Goal: Information Seeking & Learning: Find specific fact

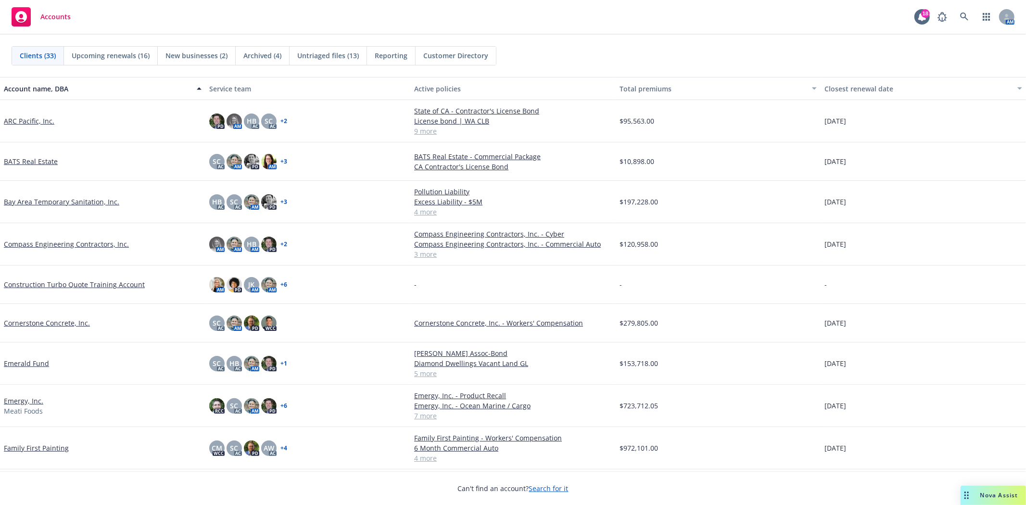
click at [75, 246] on link "Compass Engineering Contractors, Inc." at bounding box center [66, 244] width 125 height 10
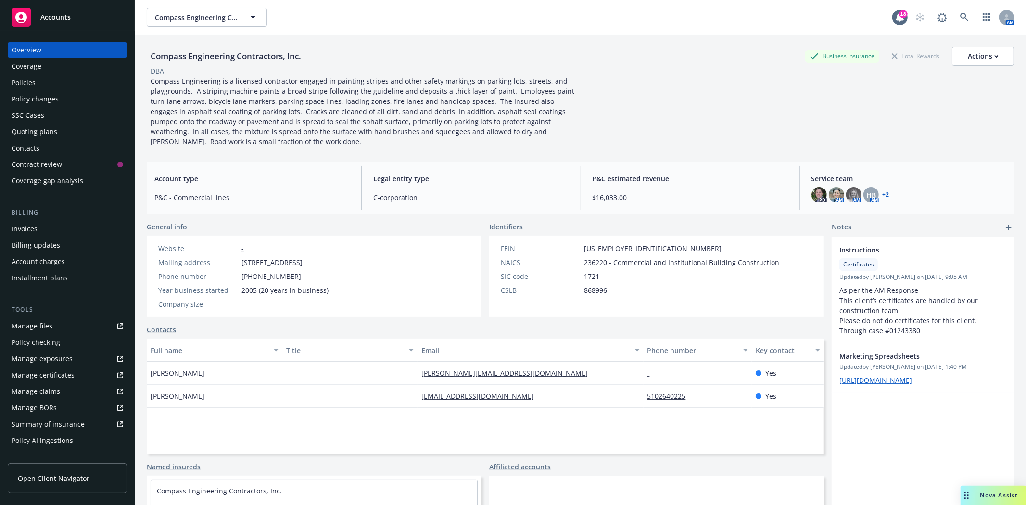
click at [64, 61] on div "Coverage" at bounding box center [68, 66] width 112 height 15
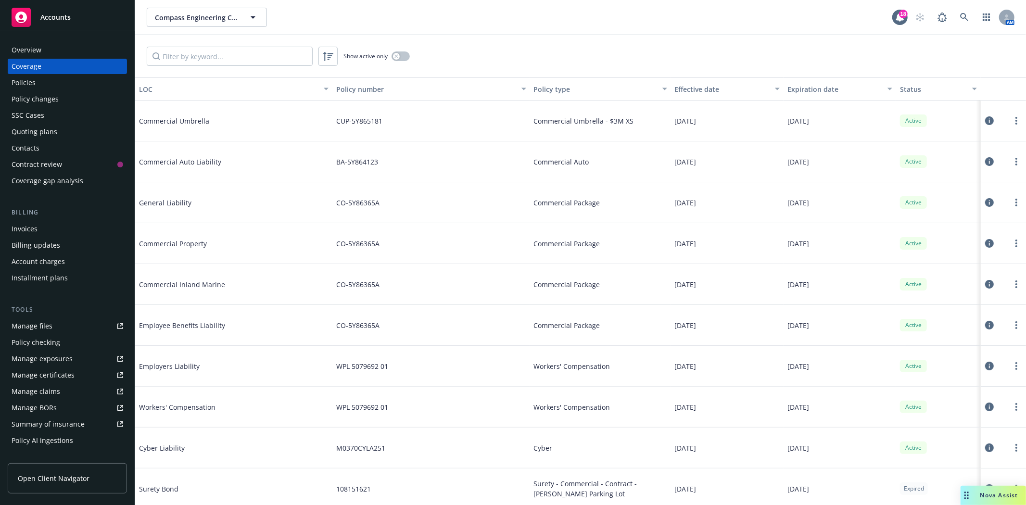
click at [985, 203] on icon at bounding box center [989, 202] width 9 height 9
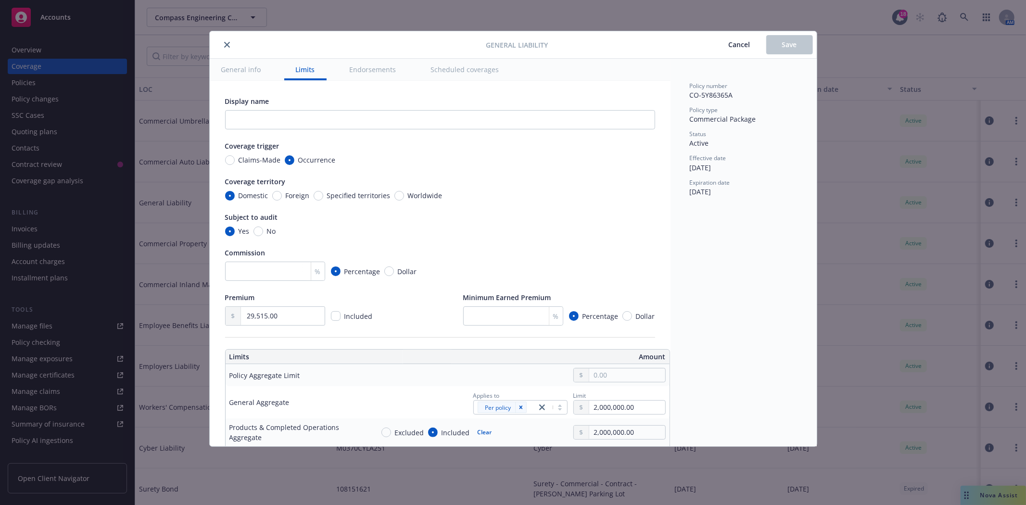
click at [224, 45] on icon "close" at bounding box center [227, 45] width 6 height 6
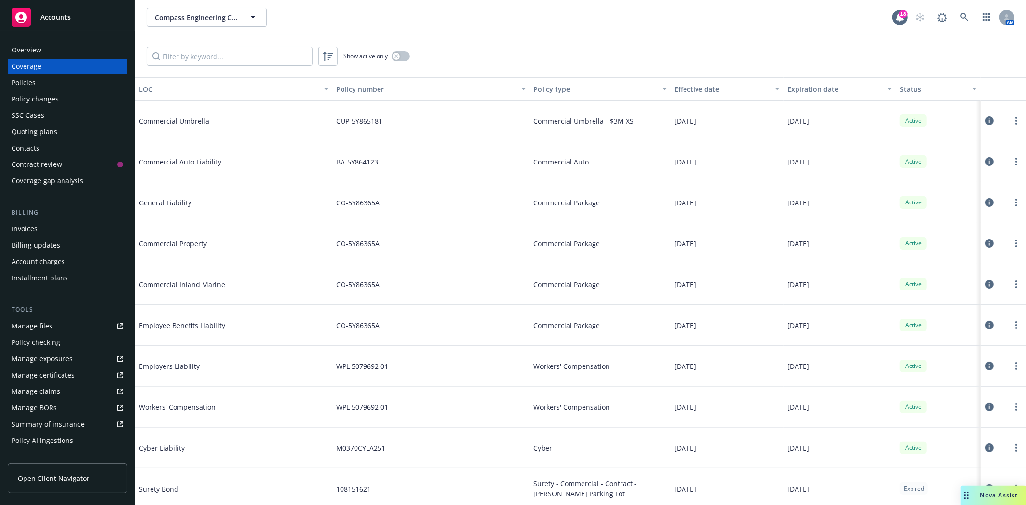
click at [39, 84] on div "Policies" at bounding box center [68, 82] width 112 height 15
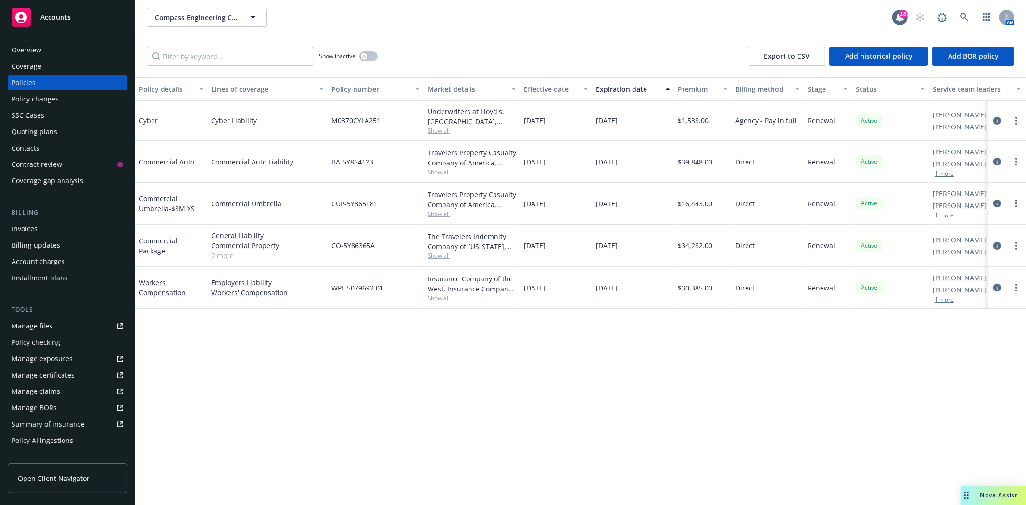
click at [997, 288] on icon "circleInformation" at bounding box center [997, 288] width 8 height 8
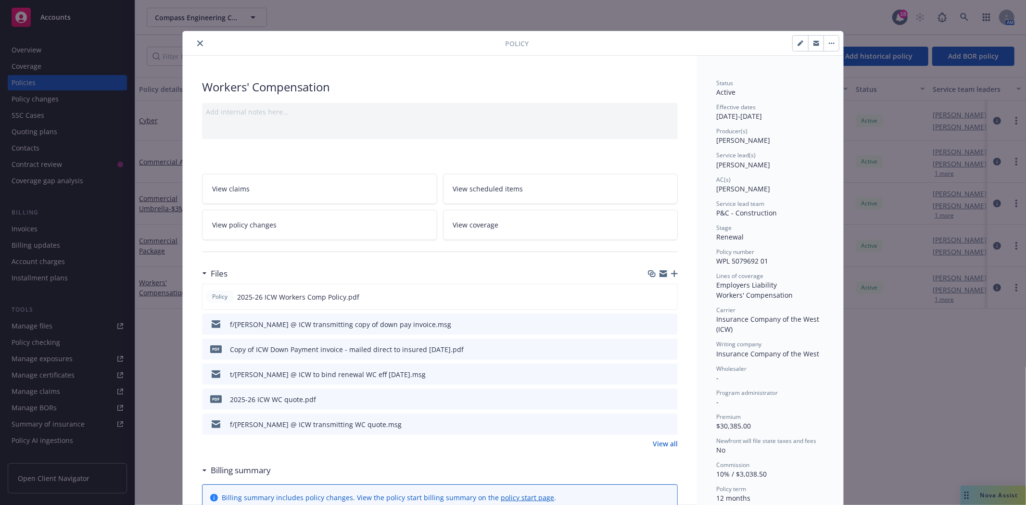
drag, startPoint x: 997, startPoint y: 288, endPoint x: 930, endPoint y: 372, distance: 108.1
click at [950, 387] on div "Policy Workers' Compensation Add internal notes here... View claims View schedu…" at bounding box center [513, 252] width 1026 height 505
click at [197, 44] on icon "close" at bounding box center [200, 43] width 6 height 6
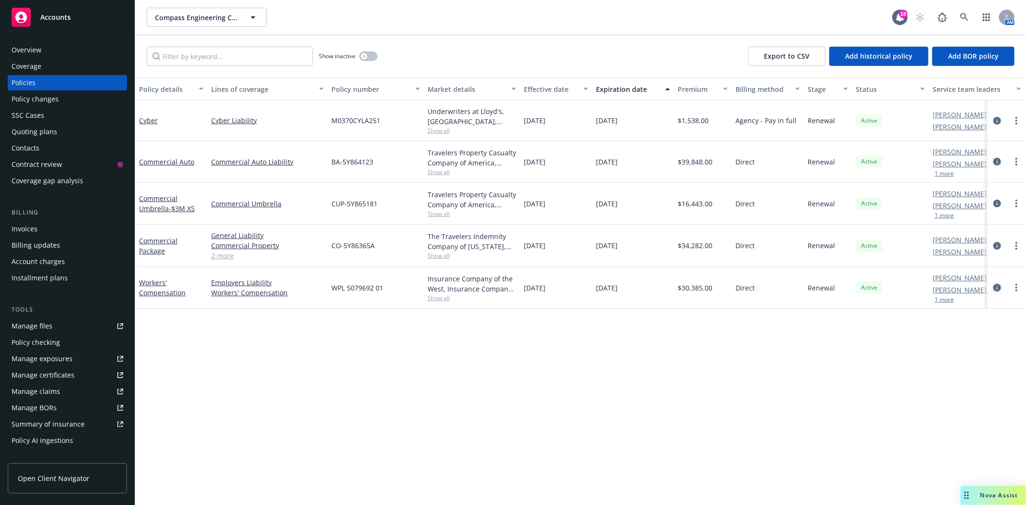
click at [995, 287] on icon "circleInformation" at bounding box center [997, 288] width 8 height 8
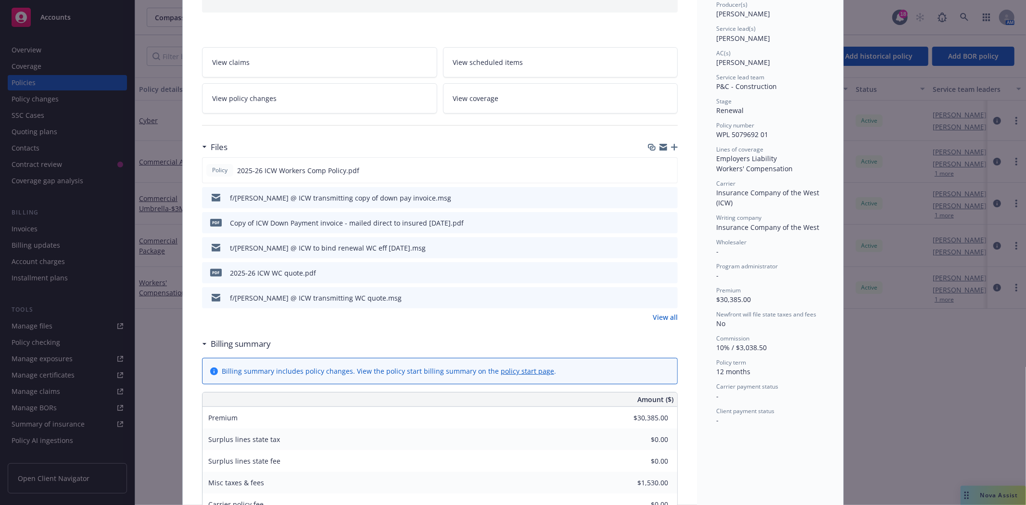
scroll to position [136, 0]
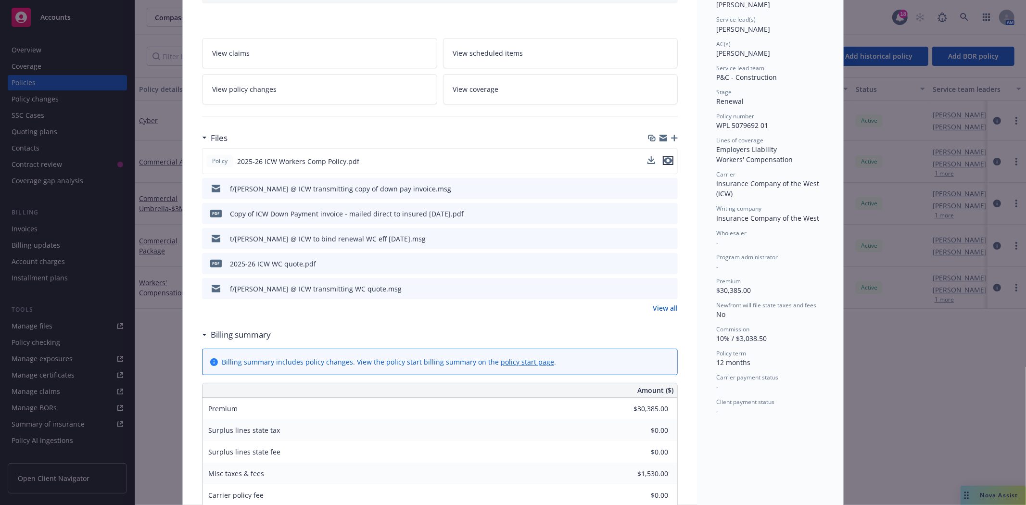
click at [664, 159] on icon "preview file" at bounding box center [668, 160] width 9 height 7
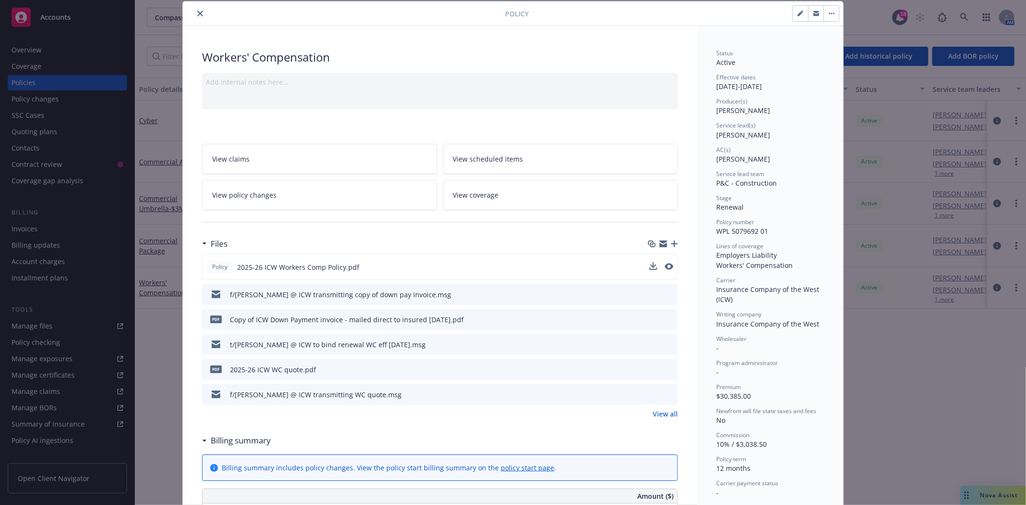
scroll to position [0, 0]
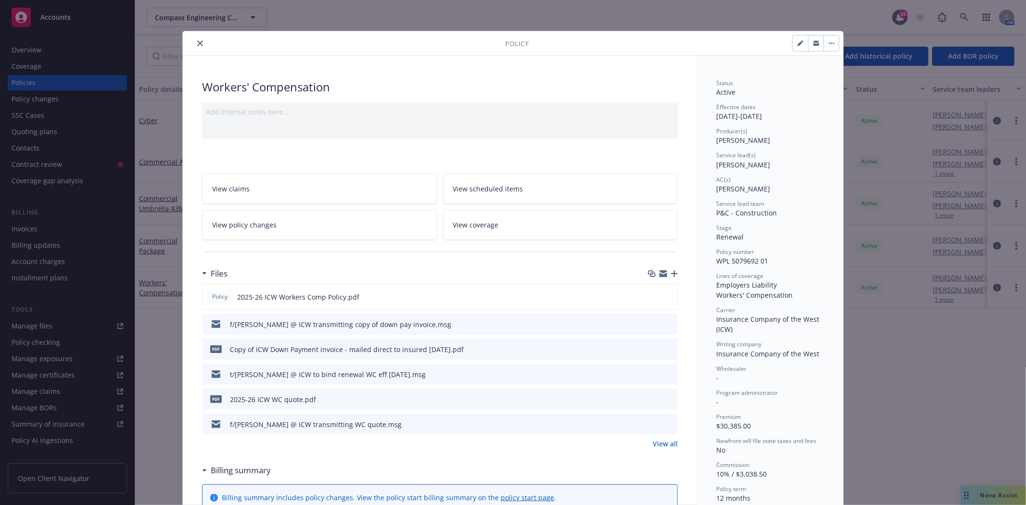
click at [195, 46] on button "close" at bounding box center [200, 44] width 12 height 12
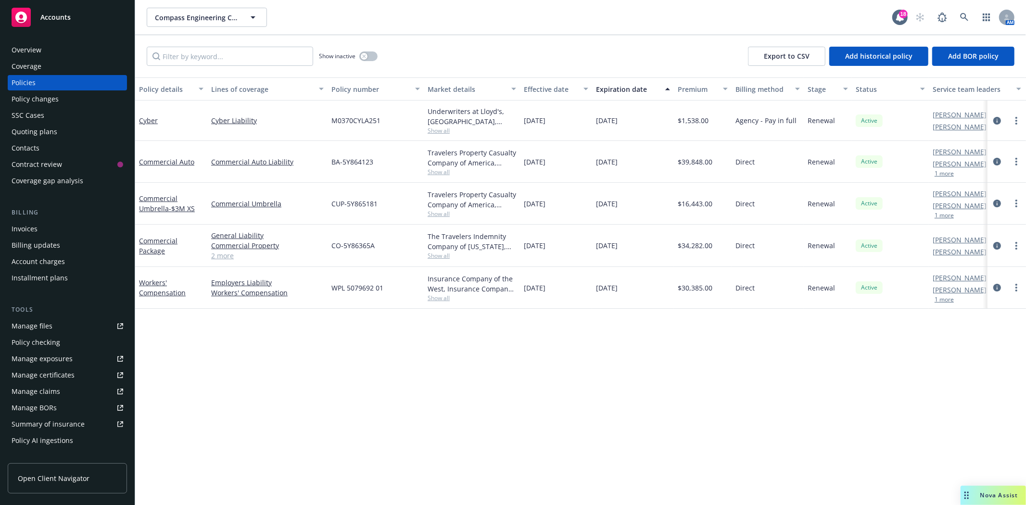
click at [70, 44] on div "Overview" at bounding box center [68, 49] width 112 height 15
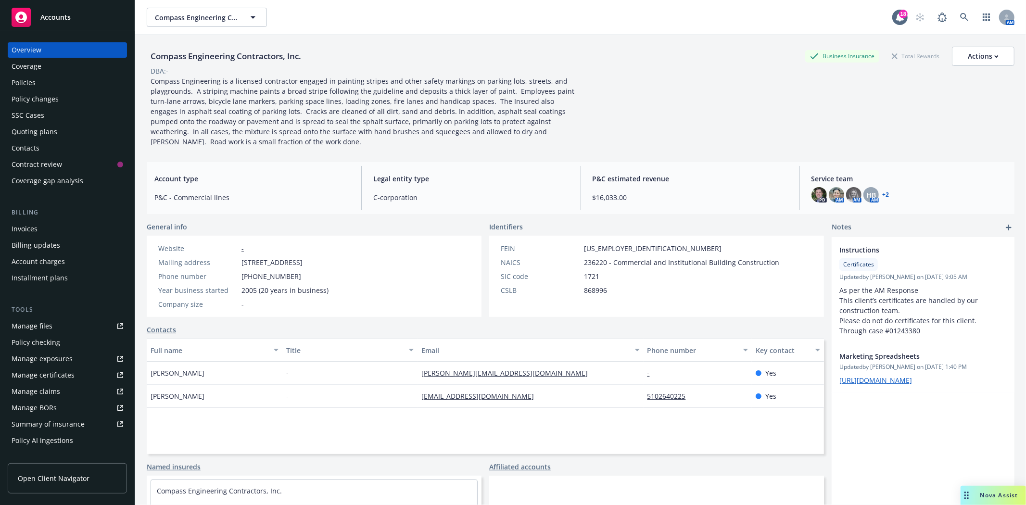
click at [40, 131] on div "Quoting plans" at bounding box center [35, 131] width 46 height 15
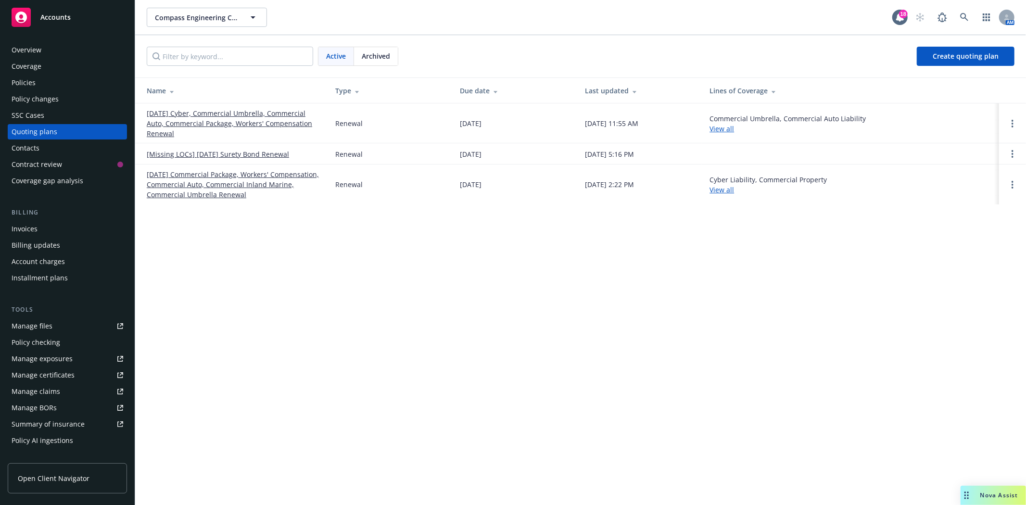
click at [239, 193] on link "09/01/24 Commercial Package, Workers' Compensation, Commercial Auto, Commercial…" at bounding box center [233, 184] width 173 height 30
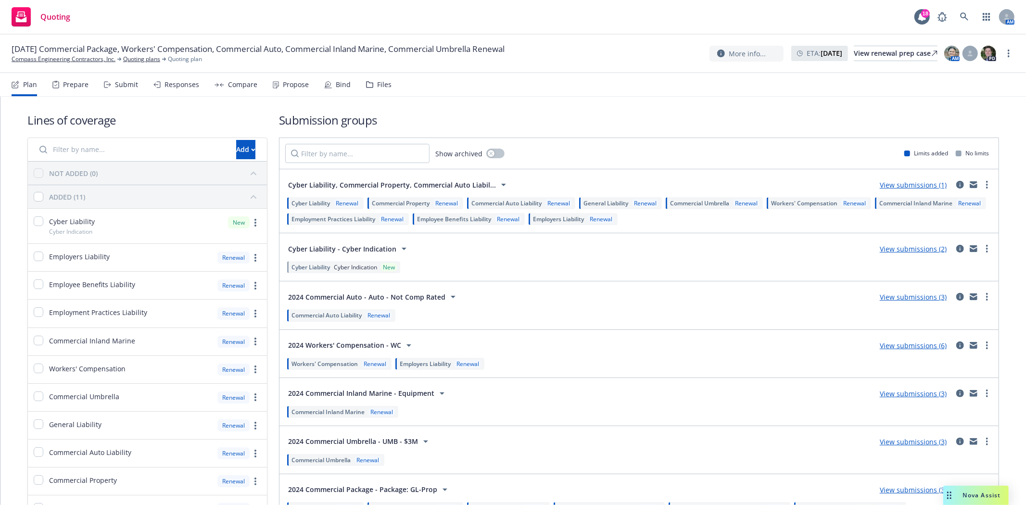
click at [372, 88] on div "Files" at bounding box center [378, 84] width 25 height 23
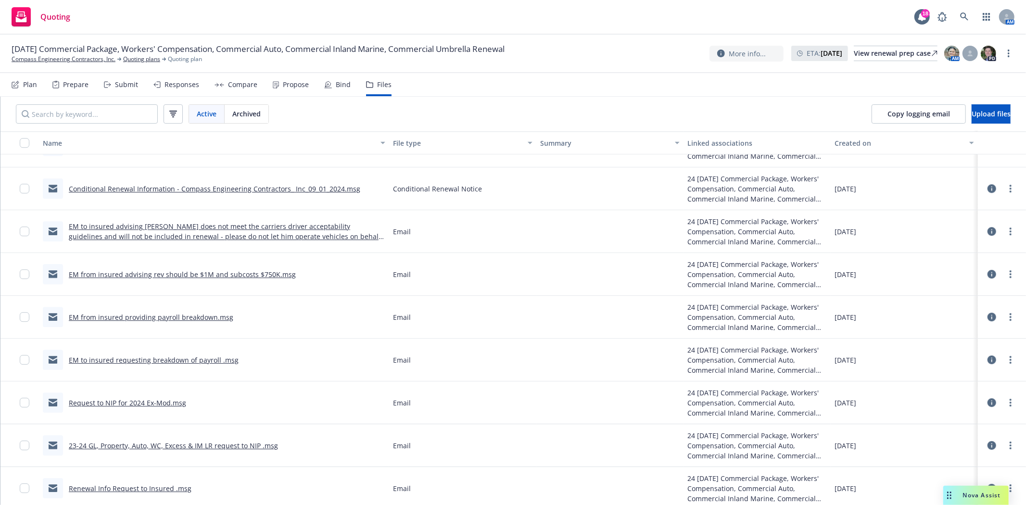
scroll to position [5494, 0]
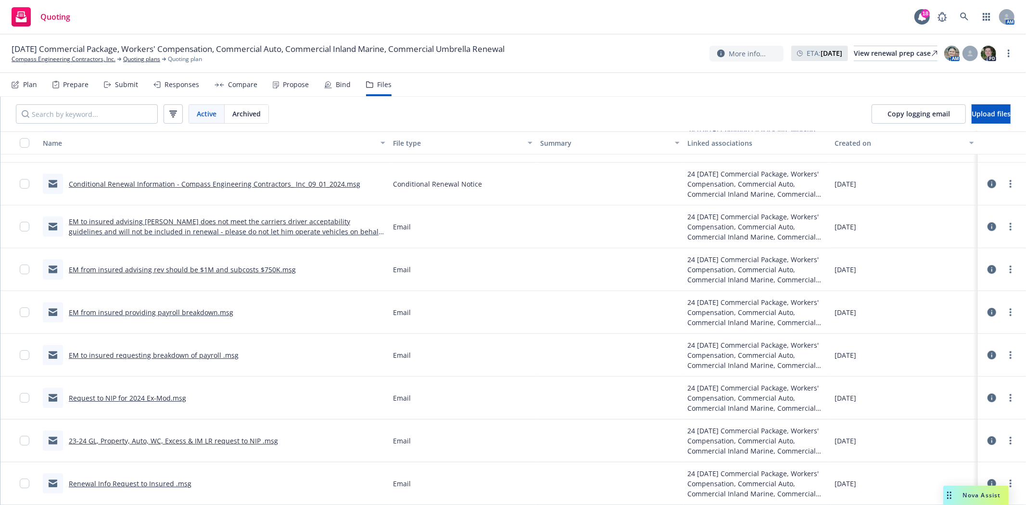
click at [136, 354] on link "EM to insured requesting breakdown of payroll .msg" at bounding box center [154, 355] width 170 height 9
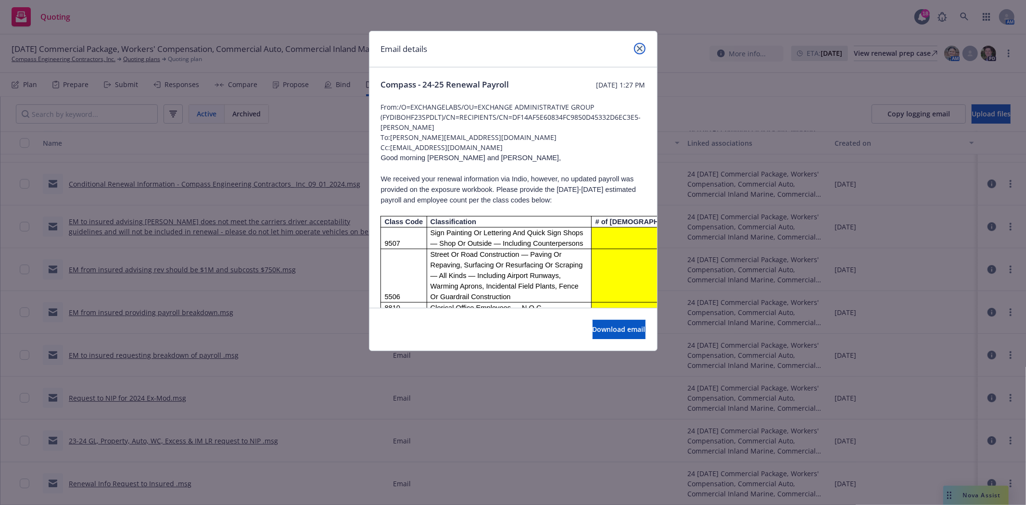
click at [639, 49] on icon "close" at bounding box center [640, 49] width 6 height 6
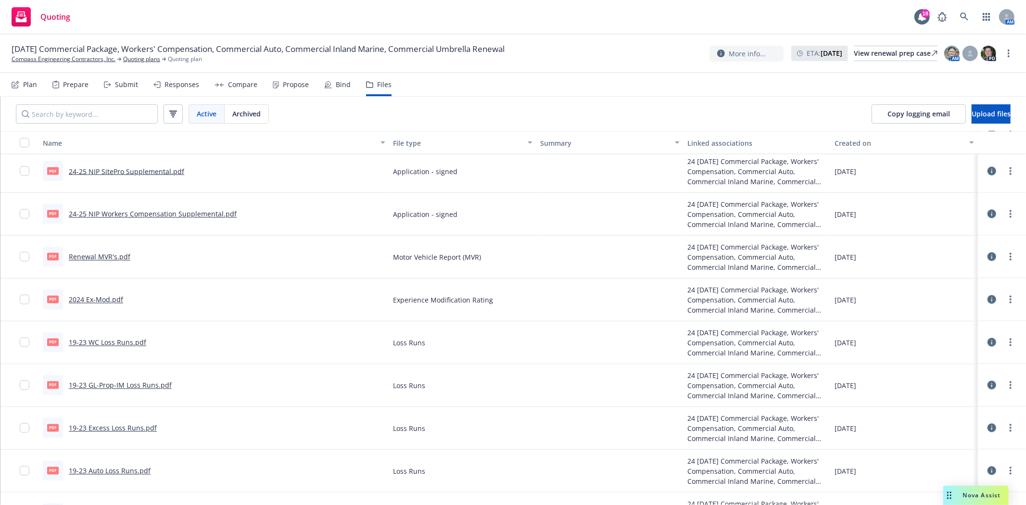
scroll to position [4479, 0]
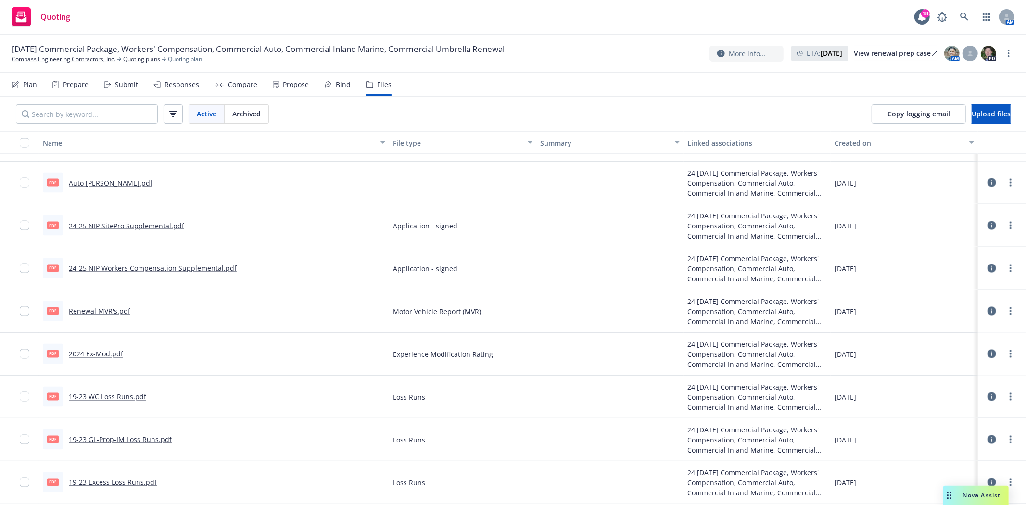
click at [126, 266] on link "24-25 NIP Workers Compensation Supplemental.pdf" at bounding box center [153, 268] width 168 height 9
click at [40, 55] on link "Compass Engineering Contractors, Inc." at bounding box center [64, 59] width 104 height 9
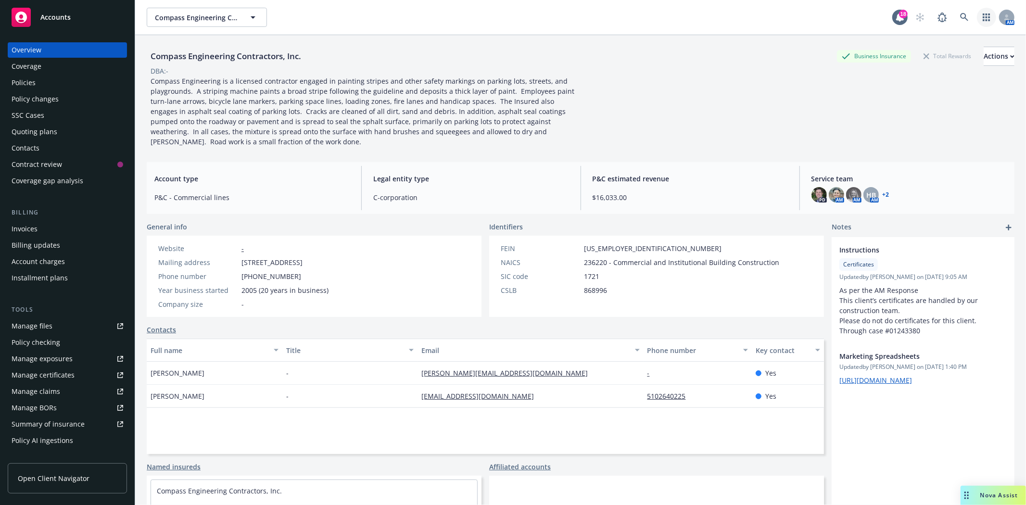
click at [977, 14] on link "button" at bounding box center [986, 17] width 19 height 19
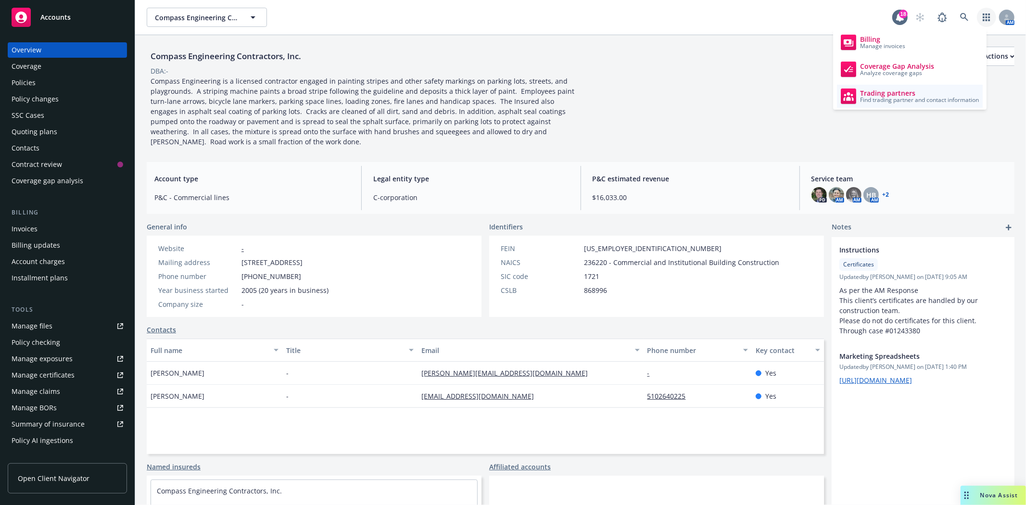
click at [902, 89] on span "Trading partners" at bounding box center [919, 93] width 119 height 8
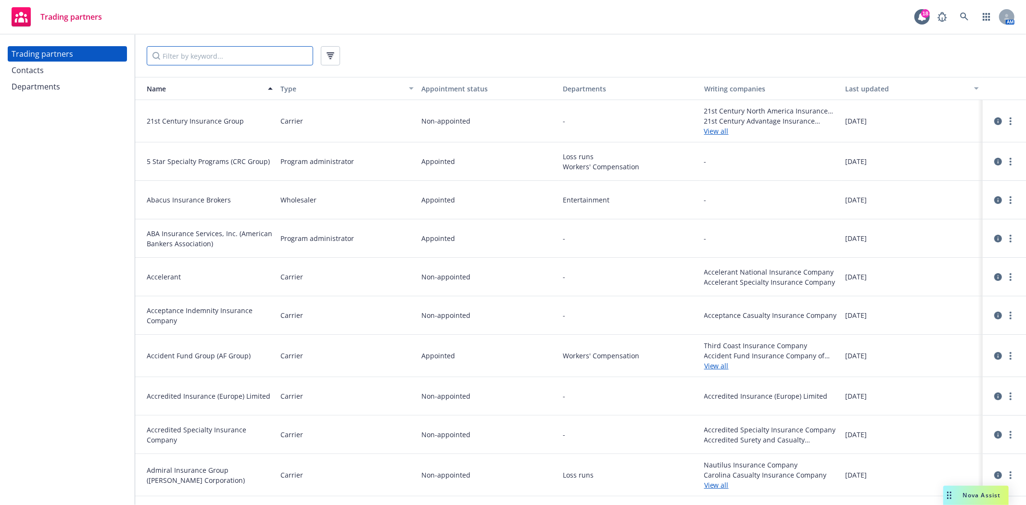
click at [162, 51] on input "Filter by keyword..." at bounding box center [230, 55] width 166 height 19
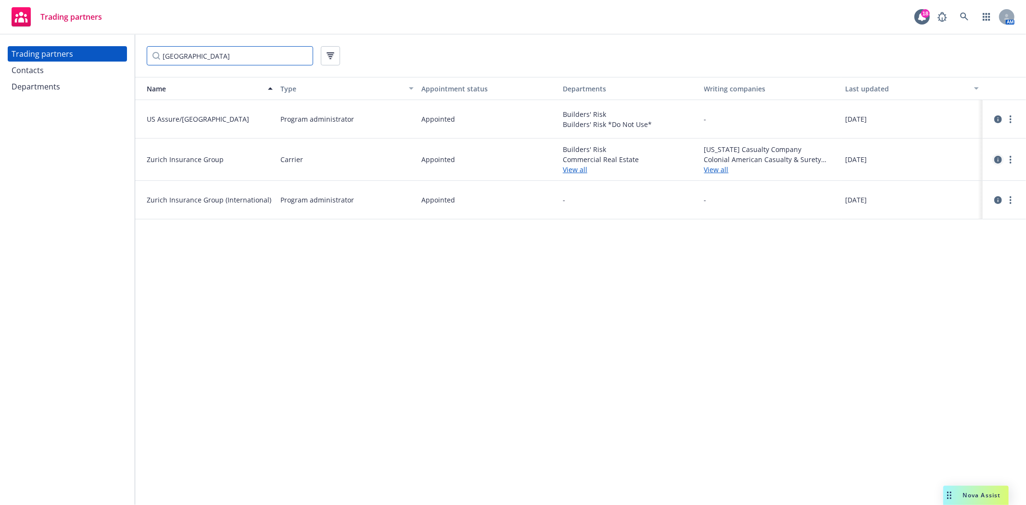
type input "zurich"
click at [996, 157] on icon "circleInformation" at bounding box center [998, 160] width 8 height 8
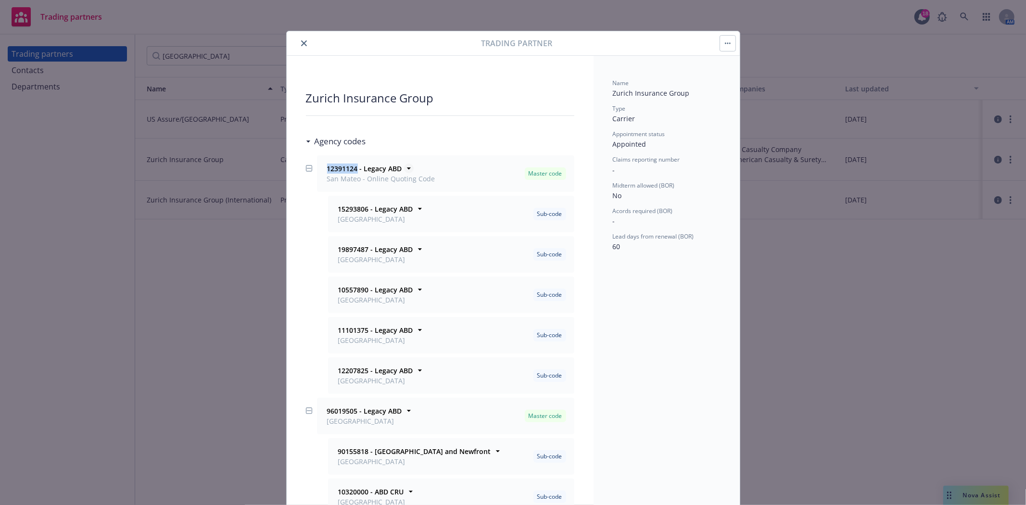
drag, startPoint x: 321, startPoint y: 169, endPoint x: 352, endPoint y: 171, distance: 31.3
click at [352, 171] on div "12391124 - Legacy ABD San Mateo - Online Quoting Code" at bounding box center [380, 173] width 110 height 20
copy strong "12391124"
click at [301, 43] on icon "close" at bounding box center [304, 43] width 6 height 6
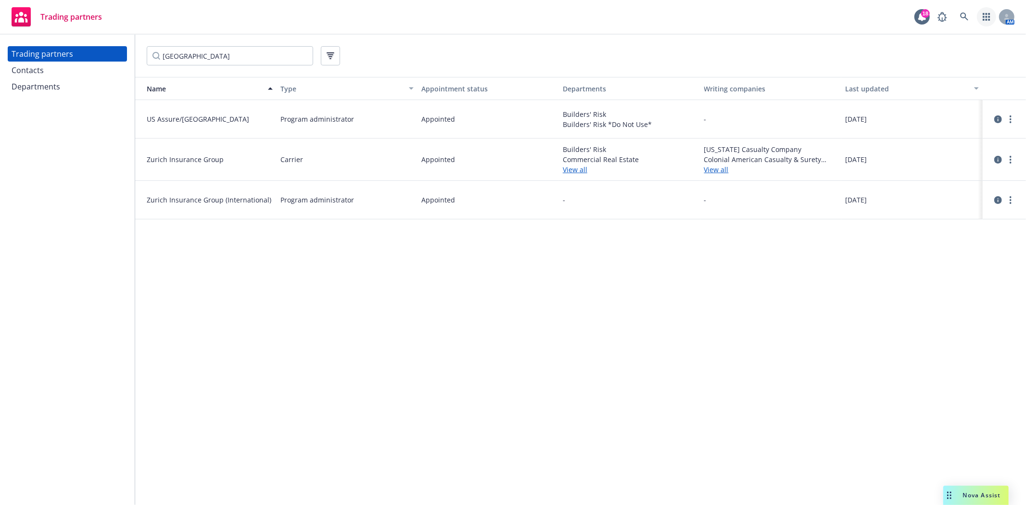
click at [987, 17] on icon "button" at bounding box center [986, 17] width 8 height 8
click at [911, 45] on span "View and manage your accounts" at bounding box center [945, 46] width 87 height 6
